Goal: Task Accomplishment & Management: Use online tool/utility

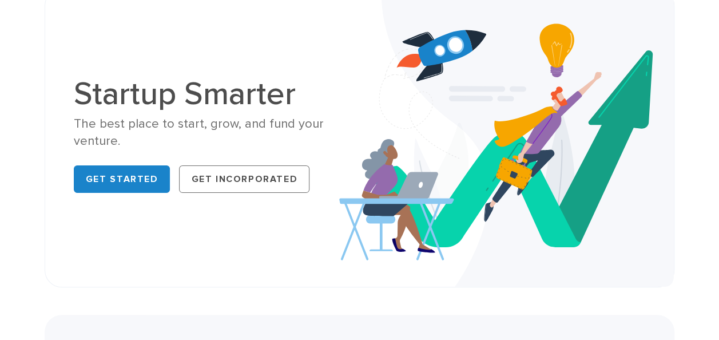
scroll to position [46, 0]
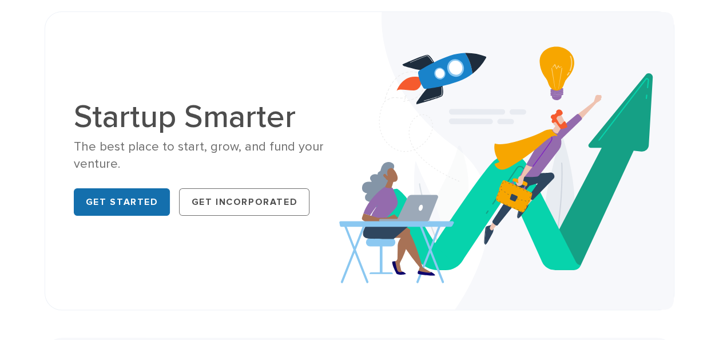
click at [133, 208] on link "Get Started" at bounding box center [122, 201] width 97 height 27
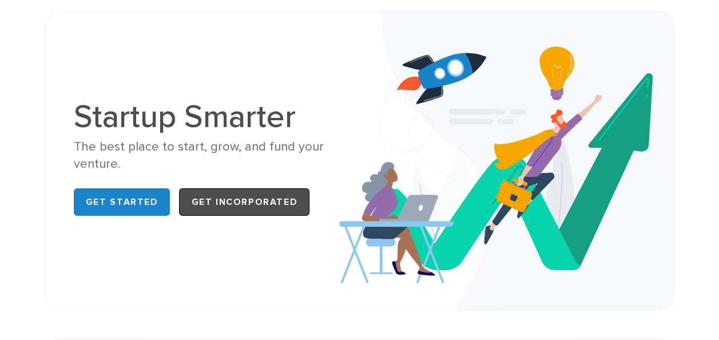
click at [236, 212] on link "Get Incorporated" at bounding box center [244, 201] width 131 height 27
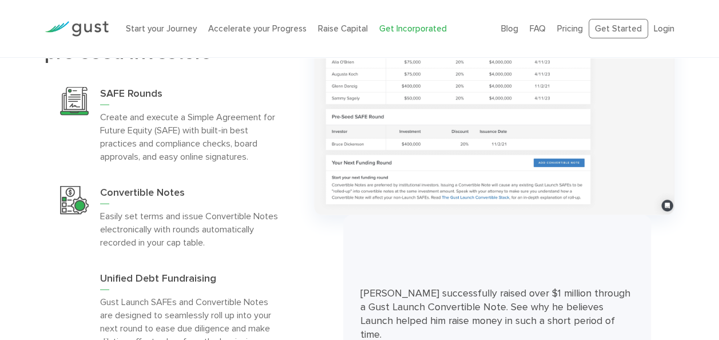
scroll to position [3251, 0]
